Goal: Task Accomplishment & Management: Manage account settings

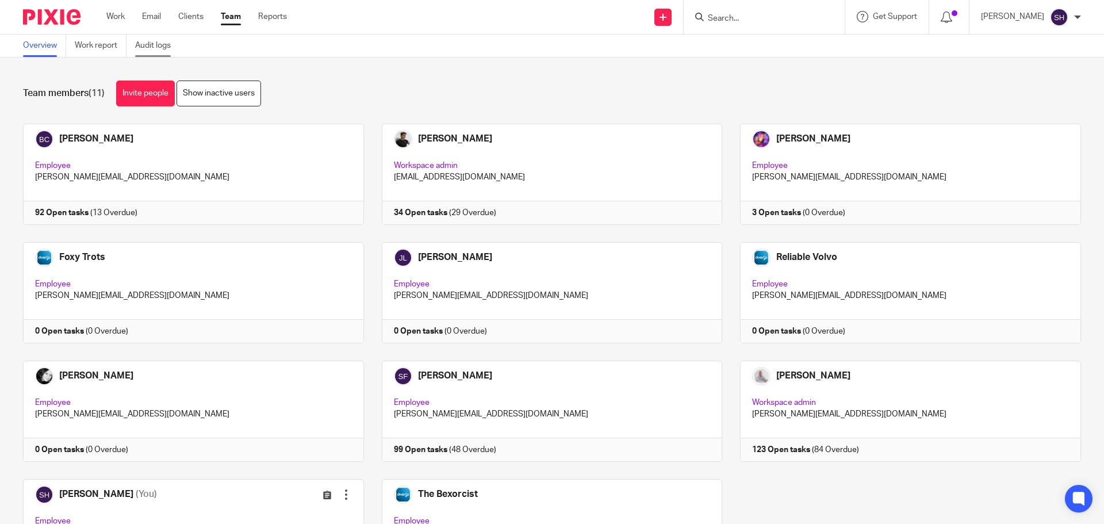
click at [171, 51] on link "Audit logs" at bounding box center [157, 45] width 44 height 22
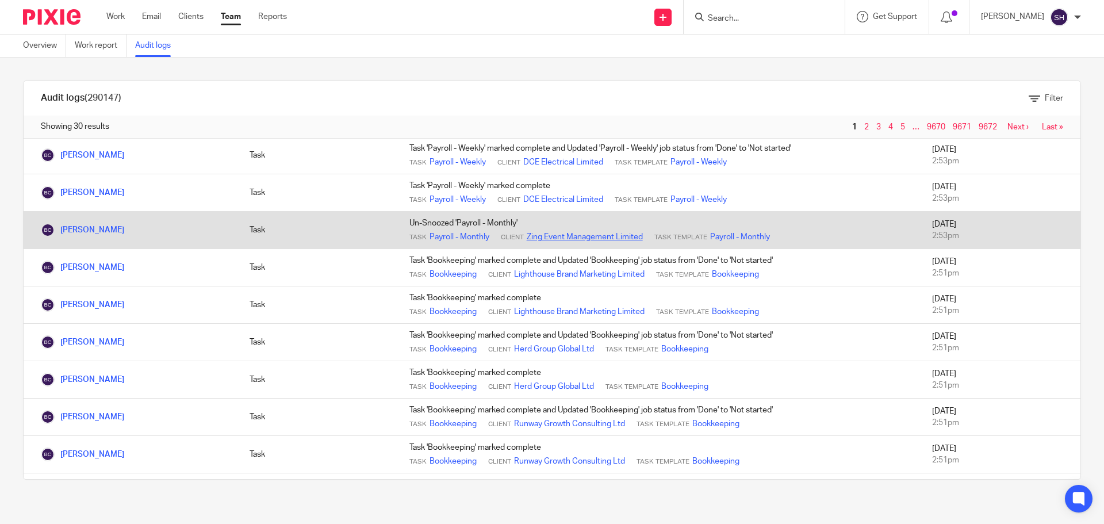
scroll to position [287, 0]
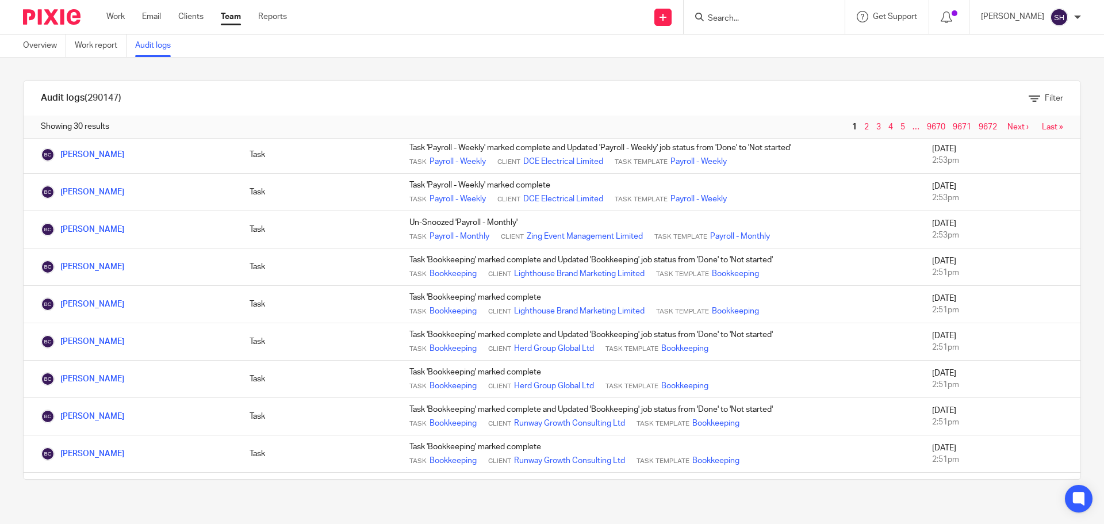
click at [234, 17] on link "Team" at bounding box center [231, 16] width 20 height 11
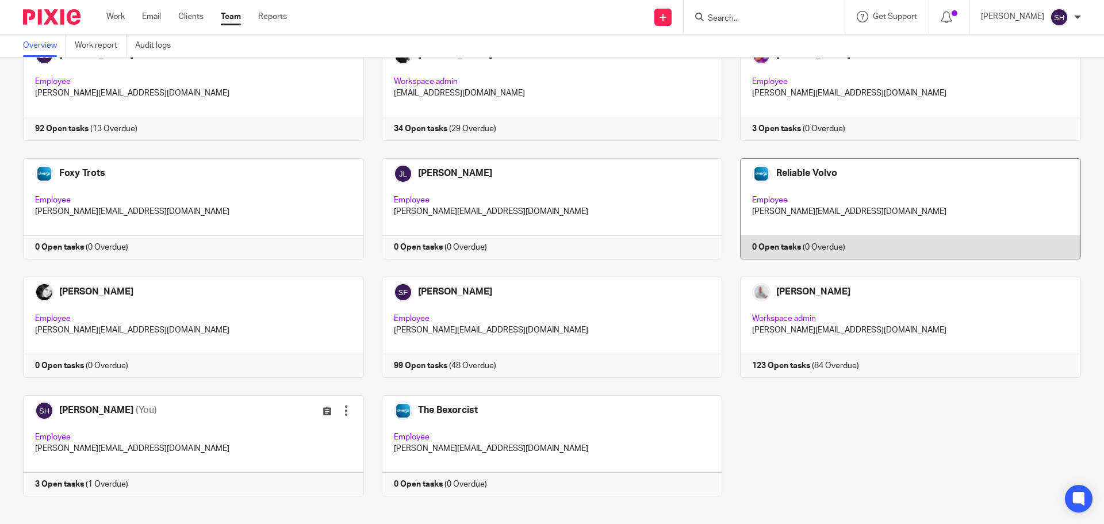
scroll to position [97, 0]
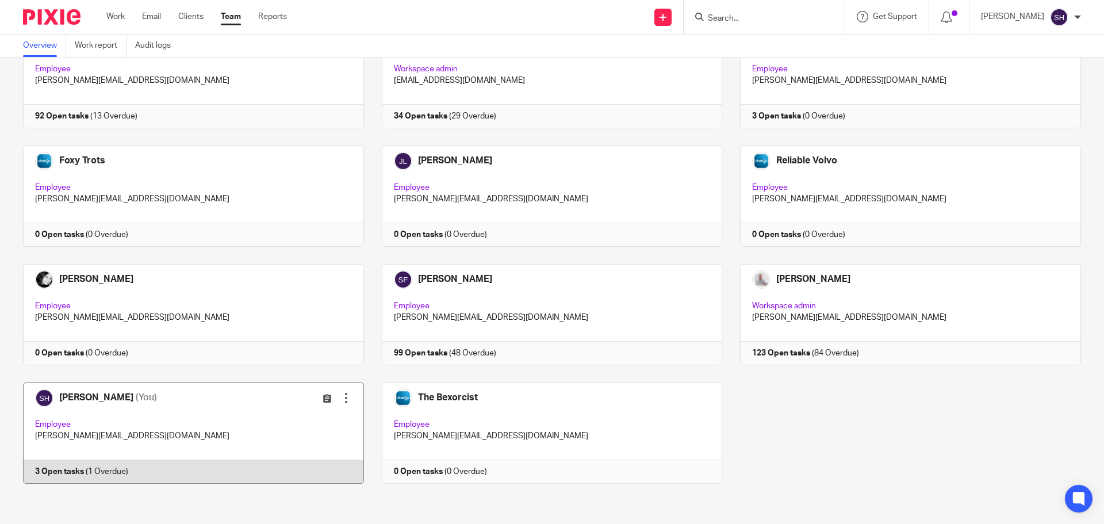
click at [165, 406] on link at bounding box center [184, 432] width 359 height 101
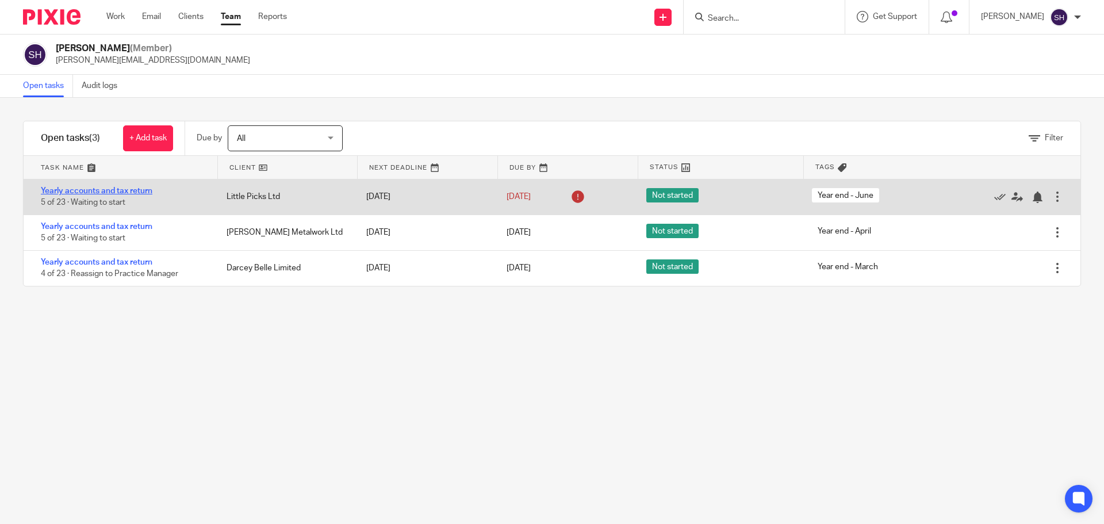
drag, startPoint x: 98, startPoint y: 186, endPoint x: 89, endPoint y: 193, distance: 11.2
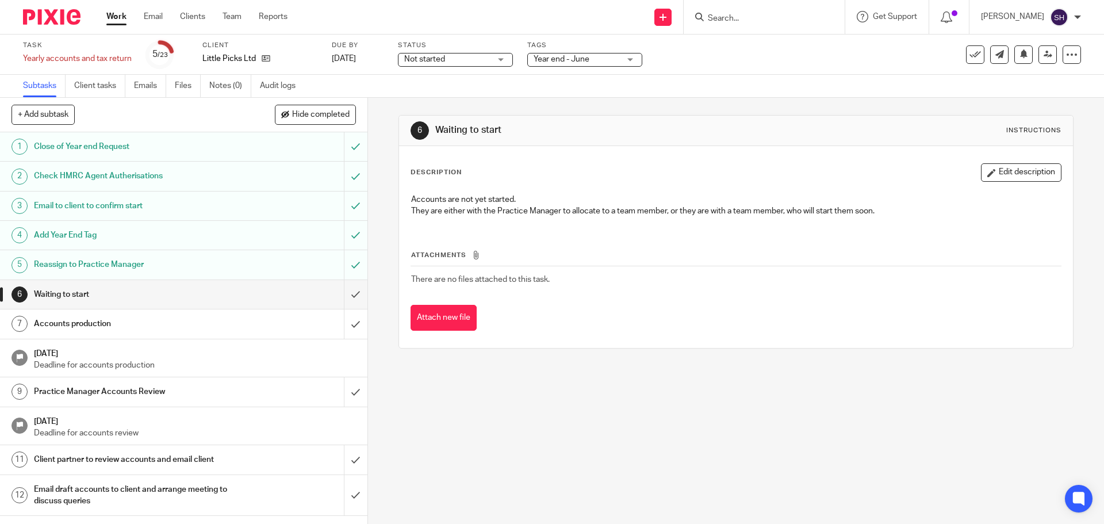
click at [294, 264] on div "Reassign to Practice Manager" at bounding box center [183, 264] width 298 height 17
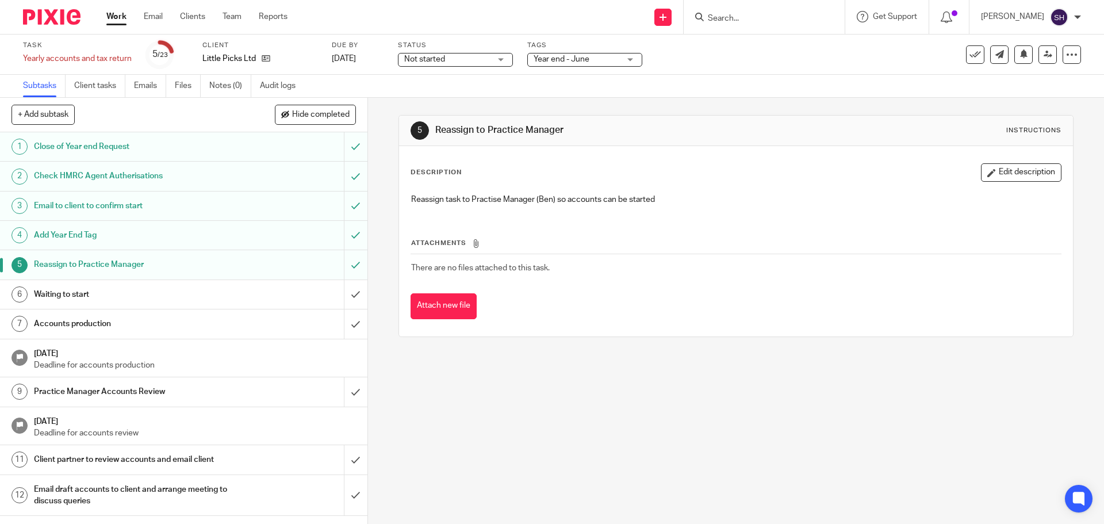
click at [263, 287] on div "Waiting to start" at bounding box center [183, 294] width 298 height 17
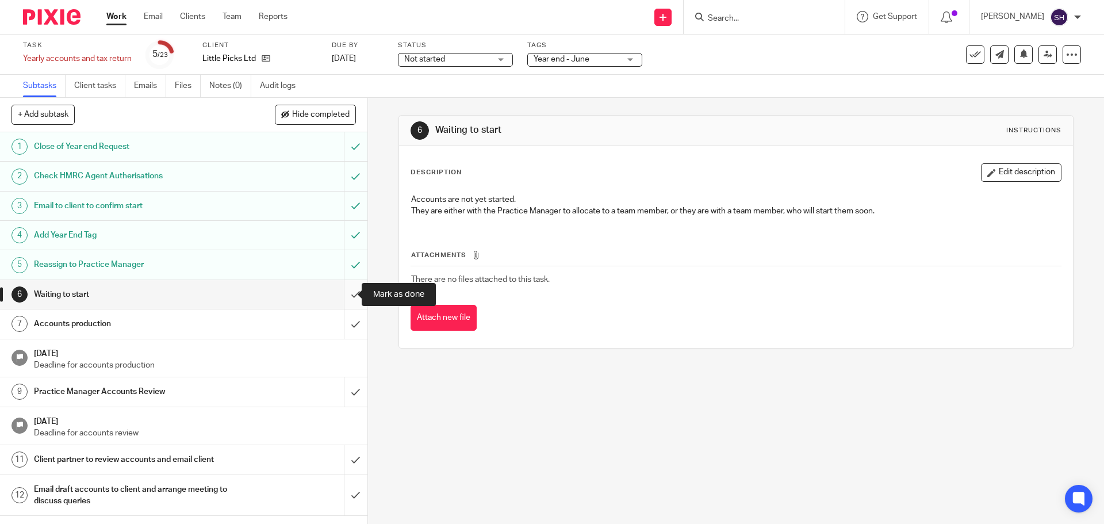
click at [345, 291] on input "submit" at bounding box center [183, 294] width 367 height 29
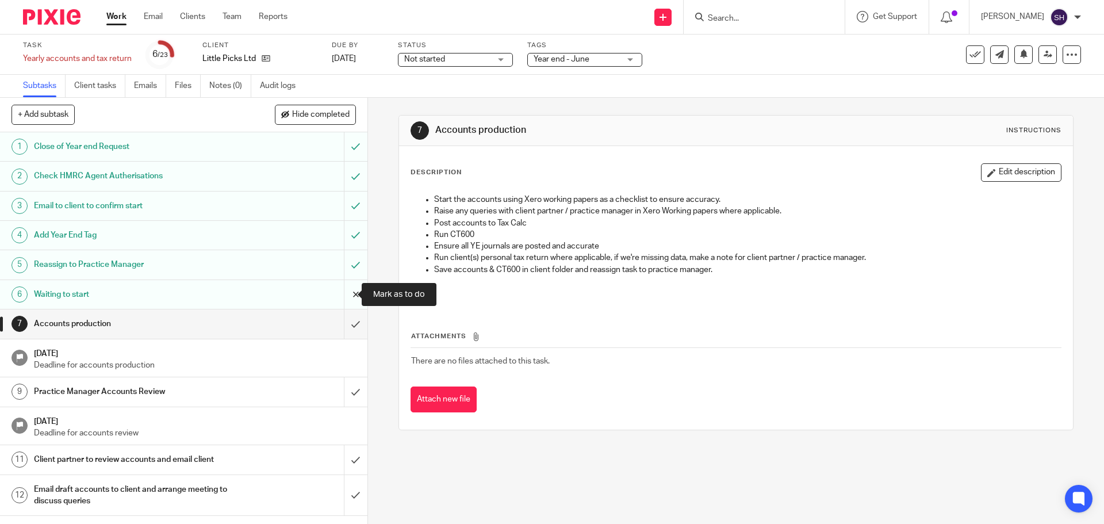
click at [344, 293] on input "submit" at bounding box center [183, 294] width 367 height 29
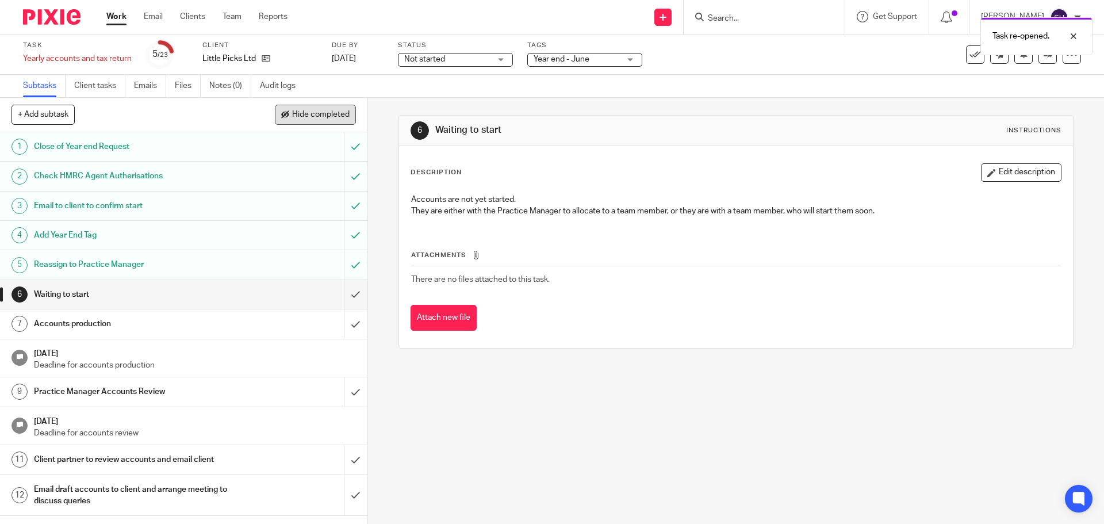
click at [335, 112] on span "Hide completed" at bounding box center [320, 114] width 57 height 9
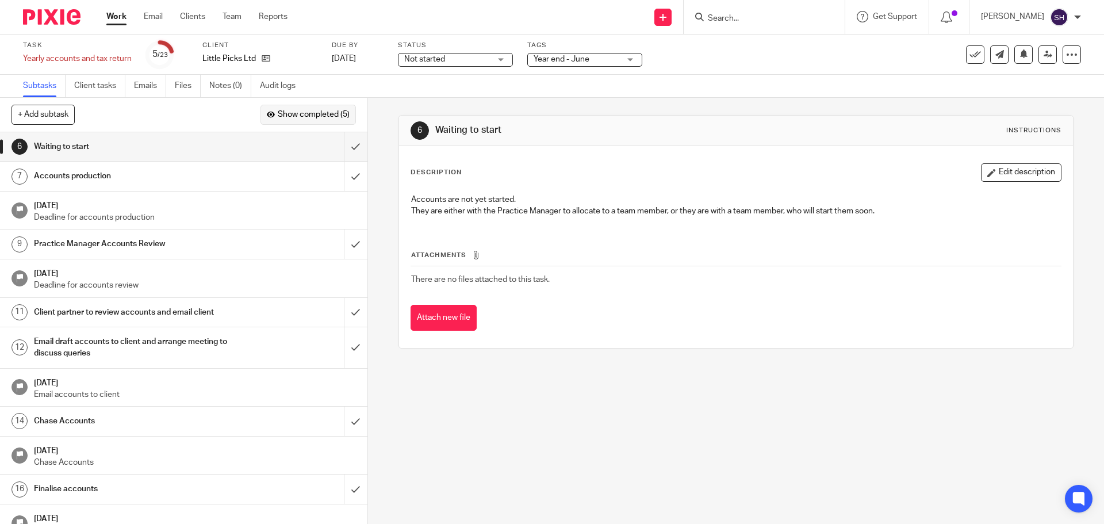
click at [337, 112] on span "Show completed (5)" at bounding box center [314, 114] width 72 height 9
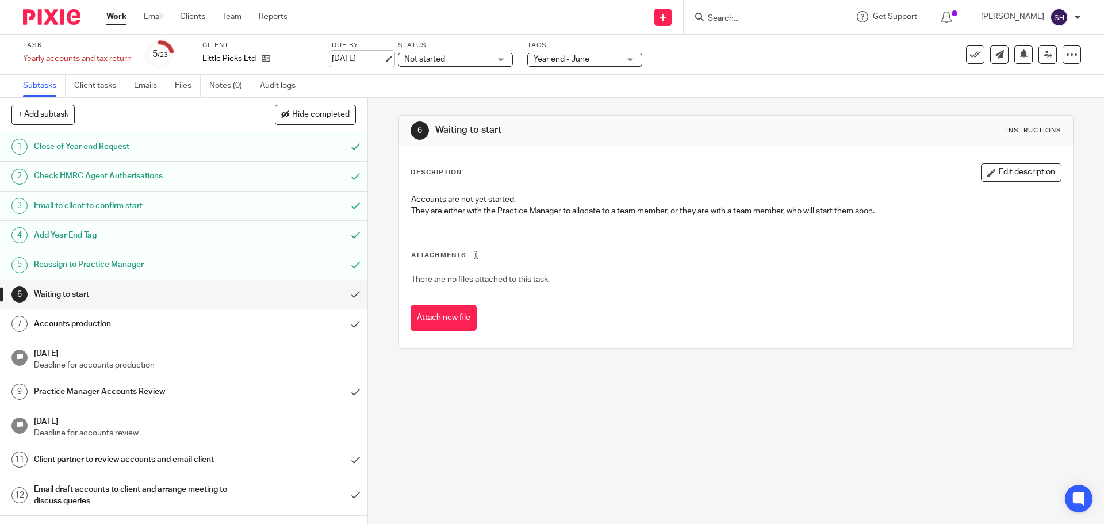
click at [374, 53] on link "[DATE]" at bounding box center [358, 59] width 52 height 12
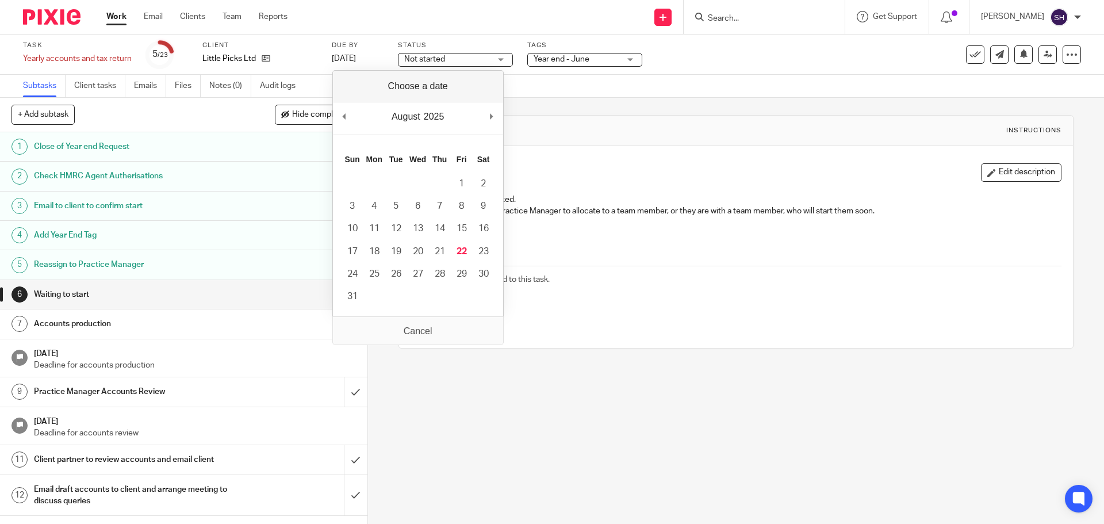
click at [582, 128] on h1 "Waiting to start" at bounding box center [597, 130] width 325 height 12
